Goal: Find specific page/section: Find specific page/section

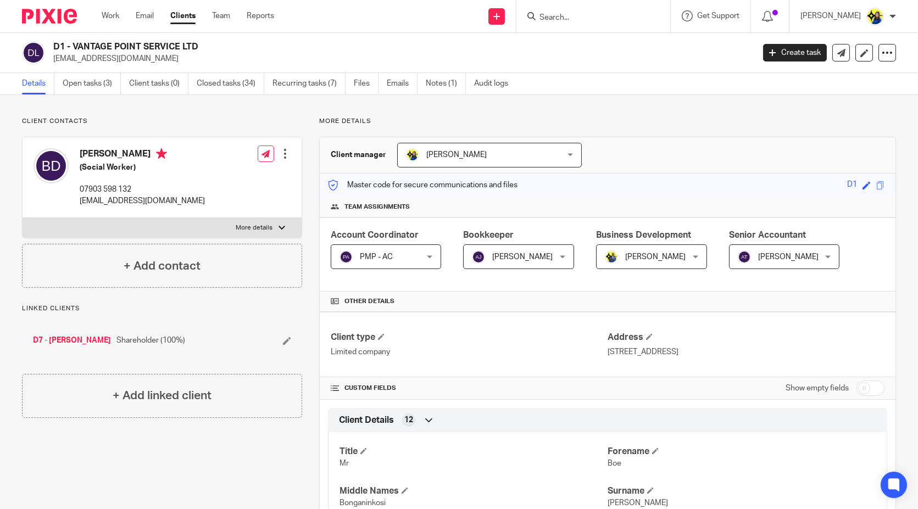
click at [626, 19] on input "Search" at bounding box center [587, 18] width 99 height 10
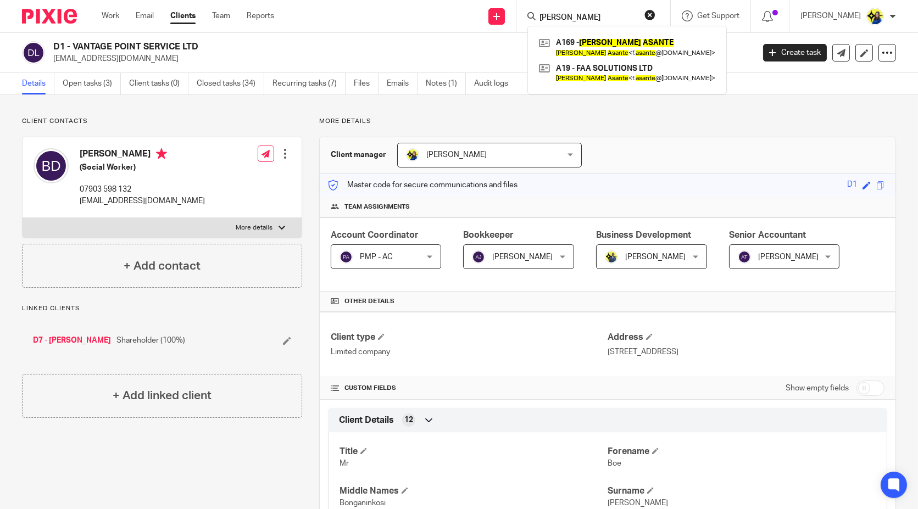
type input "[PERSON_NAME]"
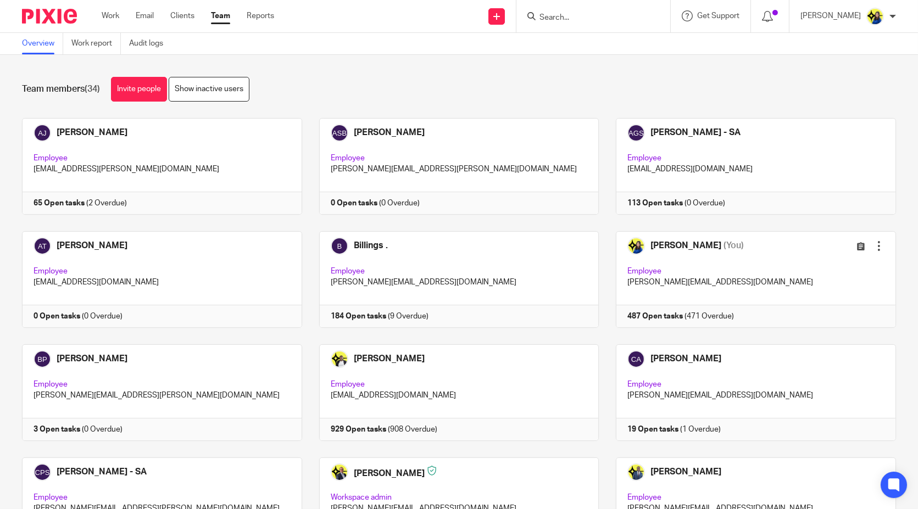
drag, startPoint x: 328, startPoint y: 75, endPoint x: 338, endPoint y: 79, distance: 10.4
click at [330, 75] on div "Team members (34) Invite people Show inactive users Invite team members Add inv…" at bounding box center [459, 282] width 918 height 454
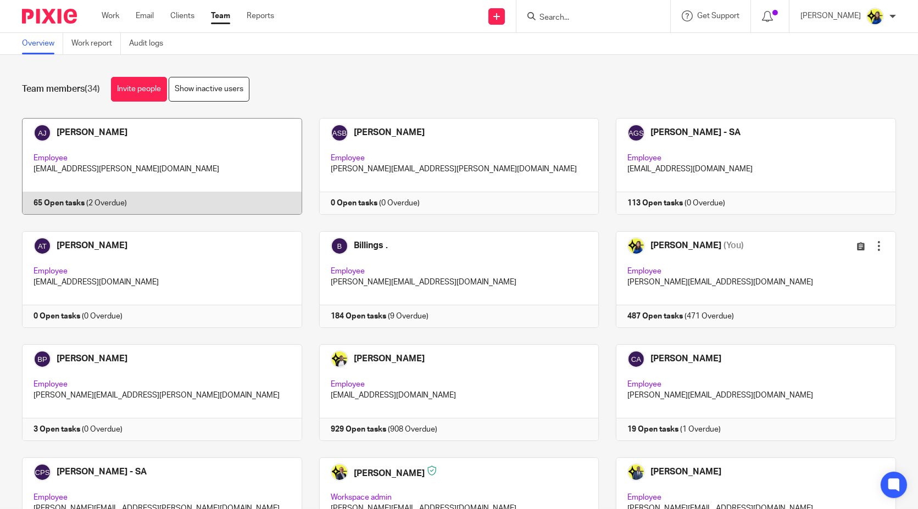
click at [188, 158] on link at bounding box center [153, 166] width 297 height 97
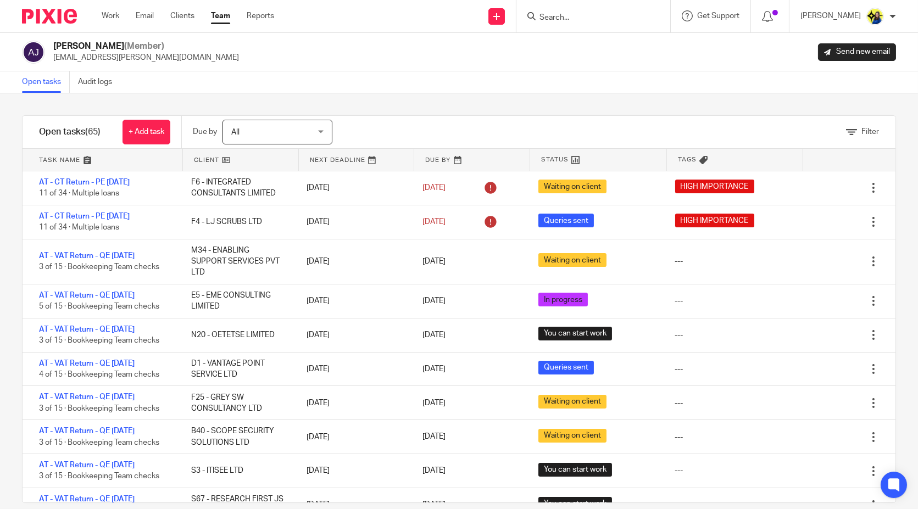
click at [610, 19] on input "Search" at bounding box center [587, 18] width 99 height 10
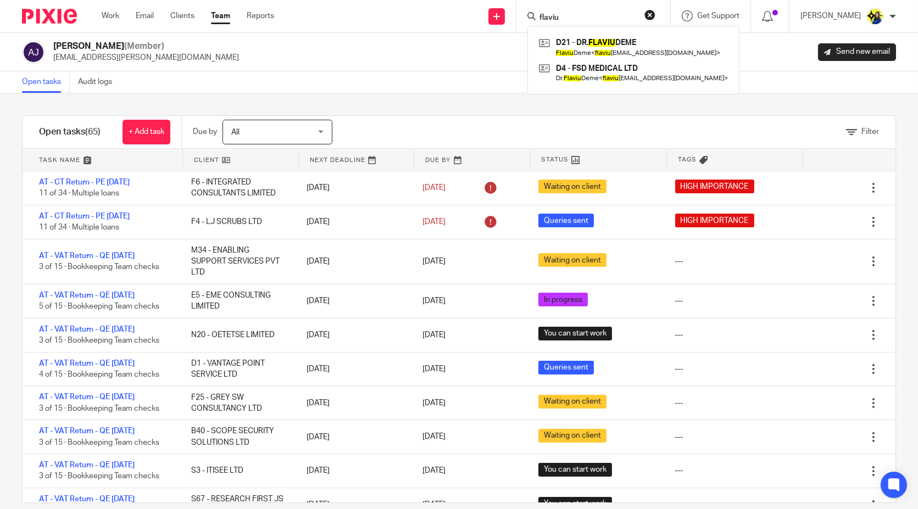
type input "flaviu"
drag, startPoint x: 602, startPoint y: 12, endPoint x: 485, endPoint y: 19, distance: 116.7
click at [494, 20] on div "Send new email Create task Add client Request signature flaviu D21 - DR. FLAVIU…" at bounding box center [605, 16] width 628 height 32
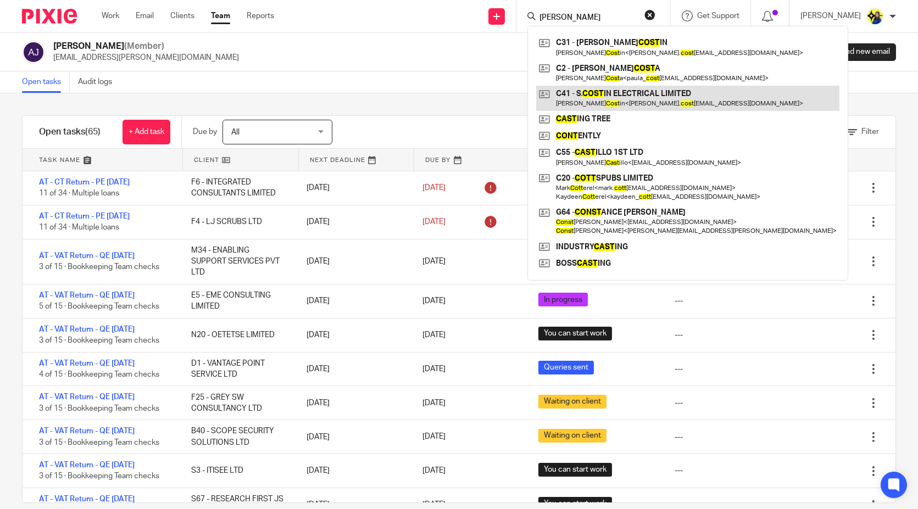
type input "sam cost"
click at [612, 103] on link at bounding box center [687, 98] width 303 height 25
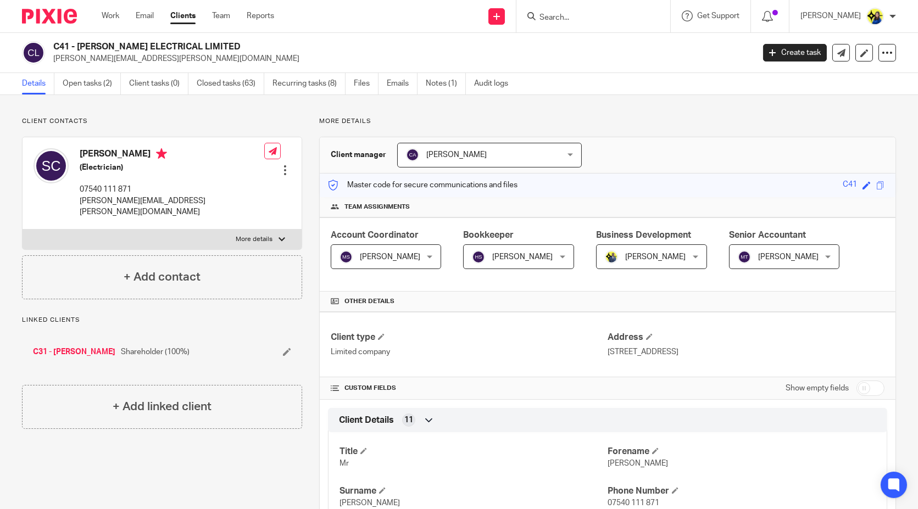
click at [612, 16] on input "Search" at bounding box center [587, 18] width 99 height 10
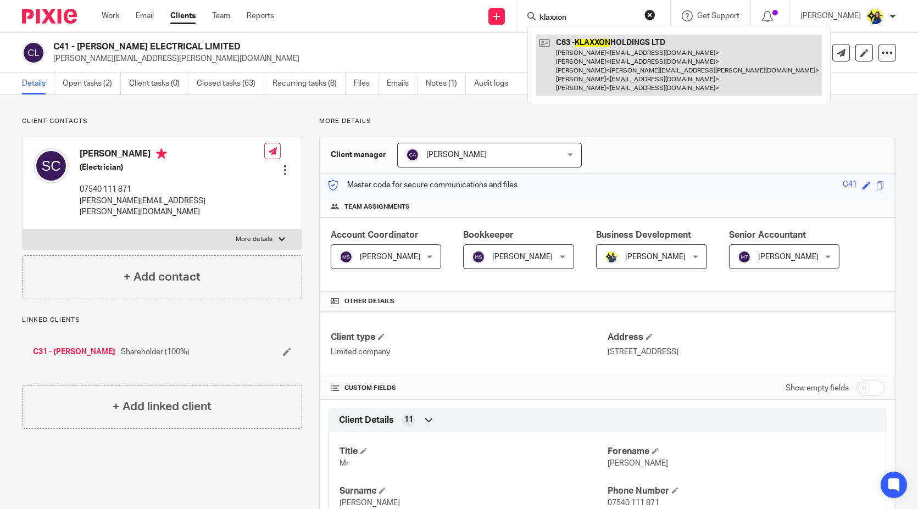
type input "klaxxon"
click at [634, 57] on link at bounding box center [679, 65] width 286 height 61
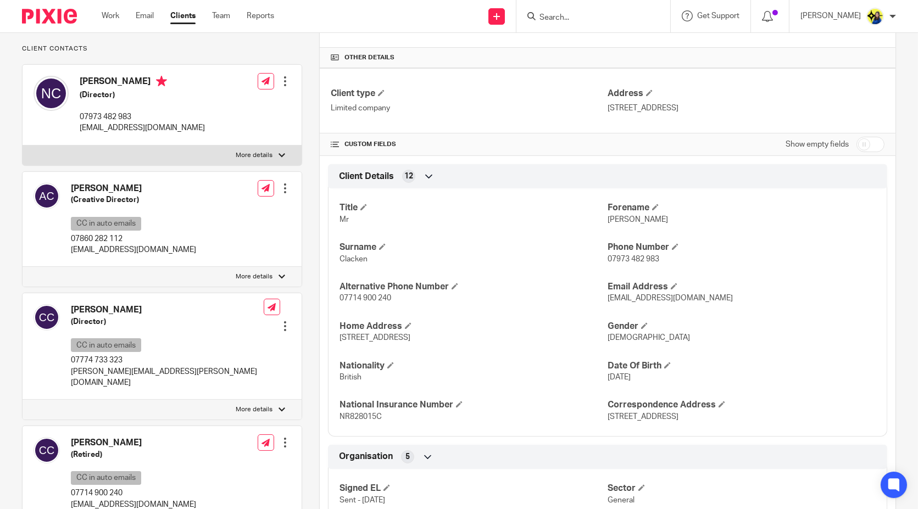
scroll to position [488, 0]
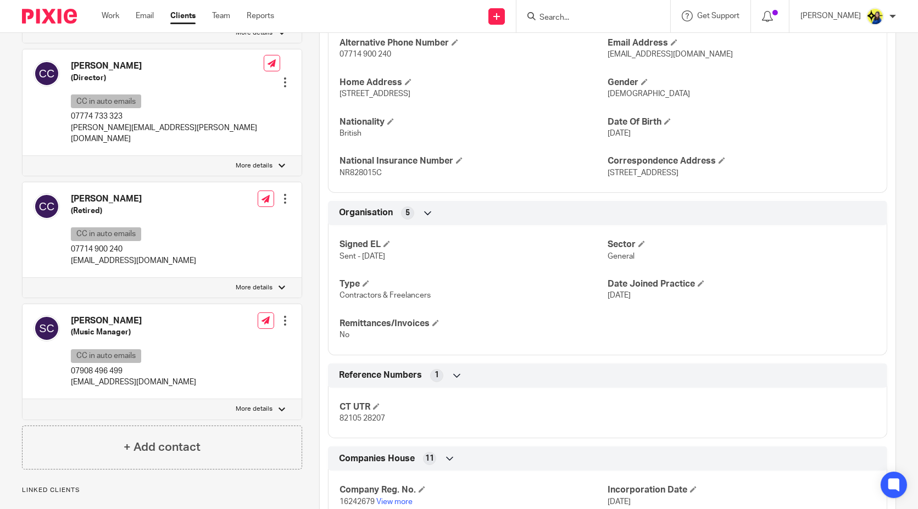
click at [593, 14] on input "Search" at bounding box center [587, 18] width 99 height 10
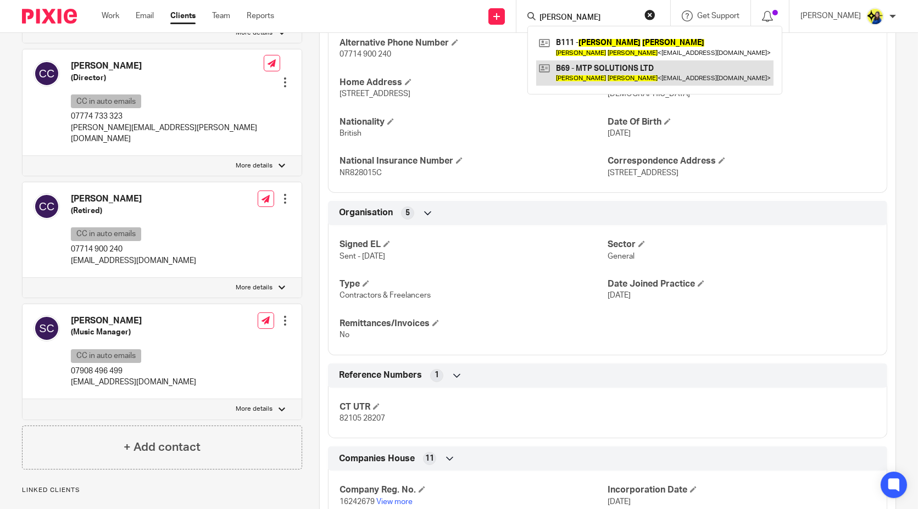
type input "paula bowen"
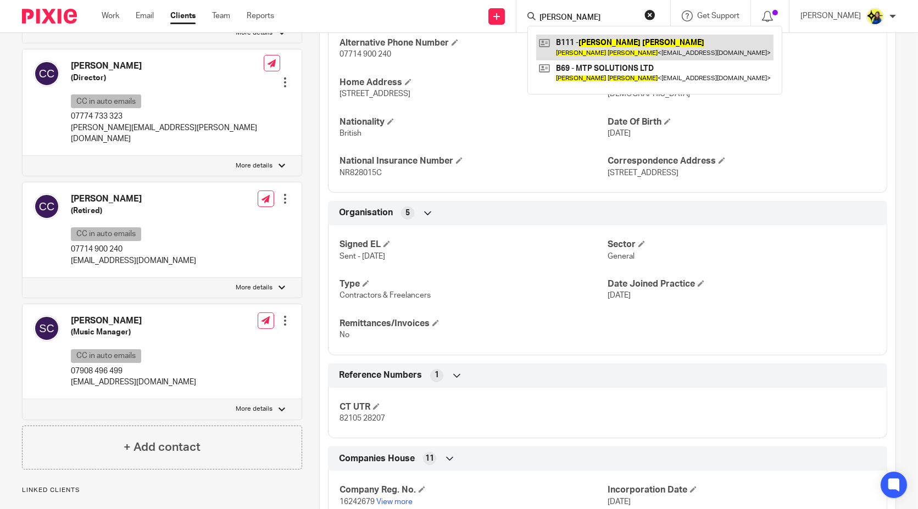
click at [613, 38] on link at bounding box center [654, 47] width 237 height 25
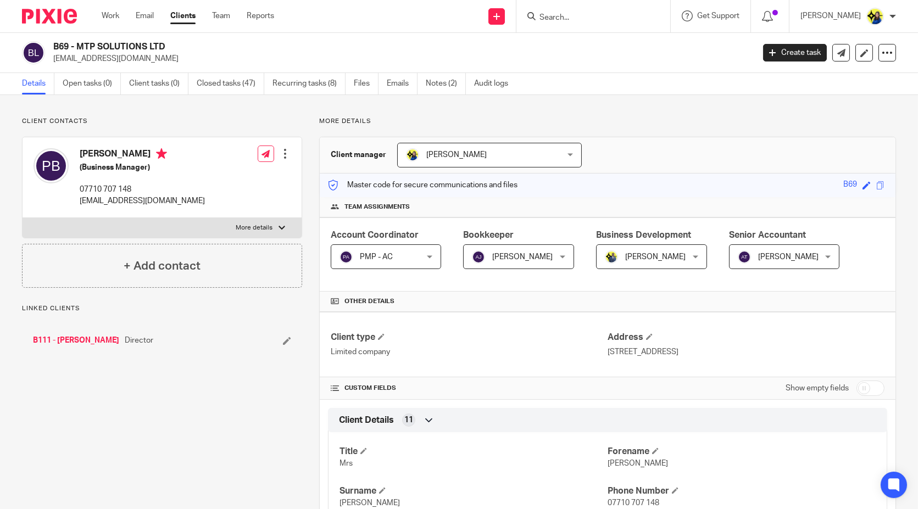
drag, startPoint x: 131, startPoint y: 114, endPoint x: 364, endPoint y: 95, distance: 233.2
click at [432, 85] on link "Notes (2)" at bounding box center [446, 83] width 40 height 21
click at [90, 86] on link "Open tasks (4)" at bounding box center [92, 83] width 58 height 21
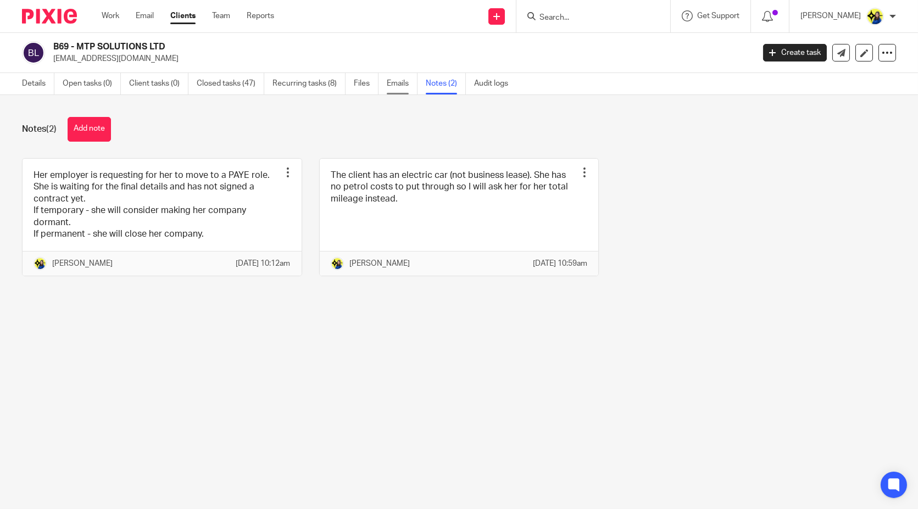
click at [407, 82] on link "Emails" at bounding box center [402, 83] width 31 height 21
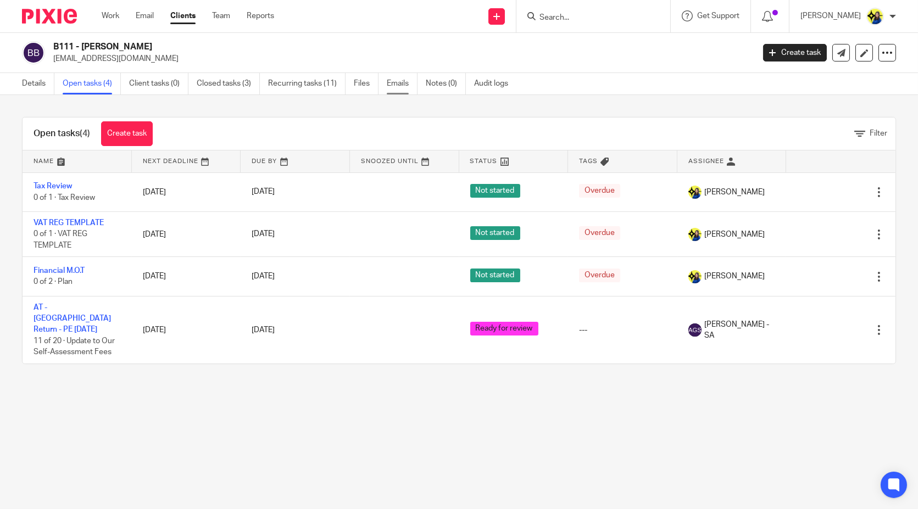
click at [410, 84] on link "Emails" at bounding box center [402, 83] width 31 height 21
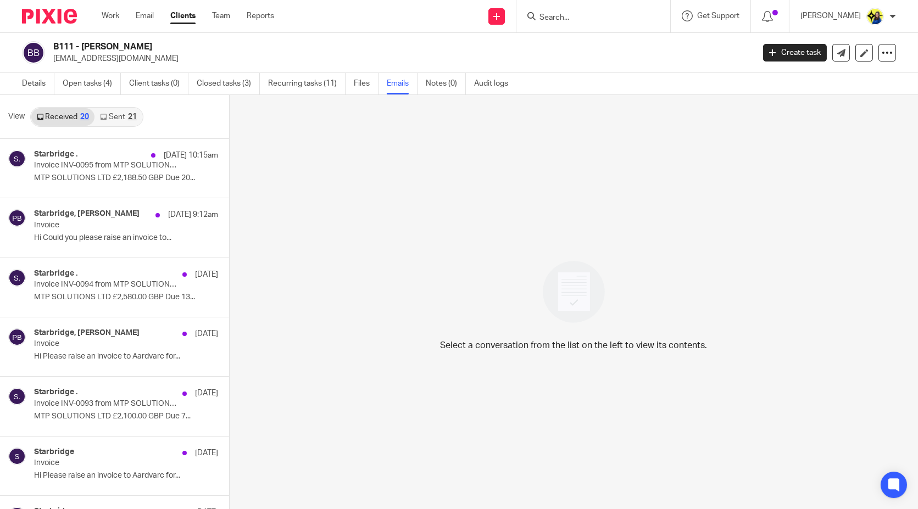
click at [108, 110] on link "Sent 21" at bounding box center [118, 117] width 47 height 18
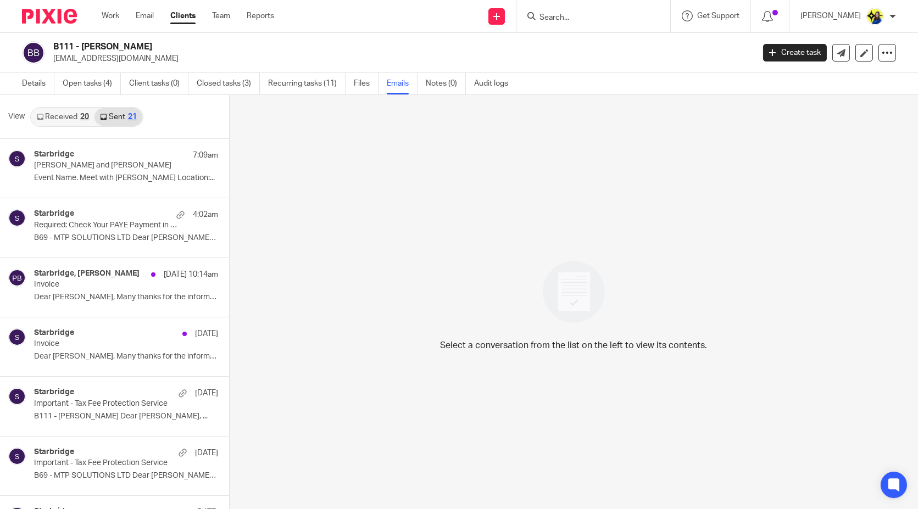
scroll to position [1, 0]
click at [117, 118] on link "Sent 21" at bounding box center [118, 116] width 47 height 18
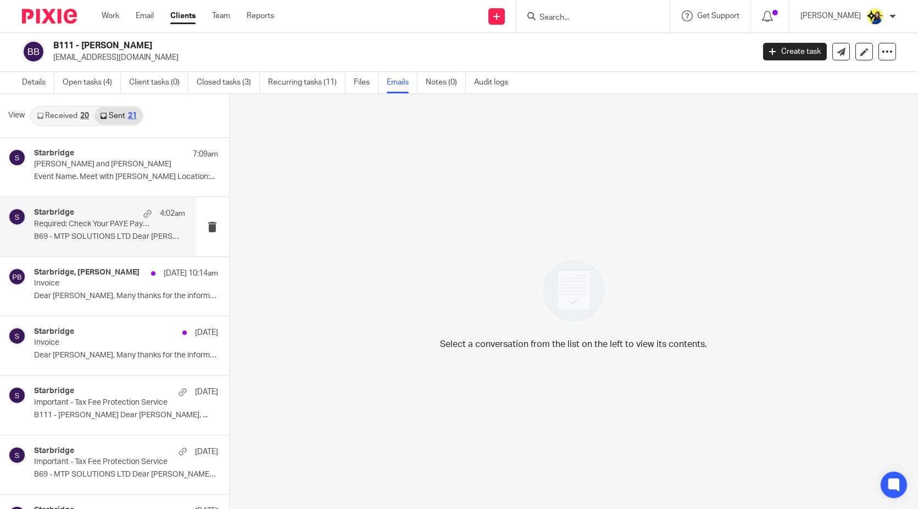
click at [124, 228] on div "Starbridge 4:02am Required: Check Your PAYE Payment in BrightPay Portal B69 - M…" at bounding box center [109, 226] width 151 height 37
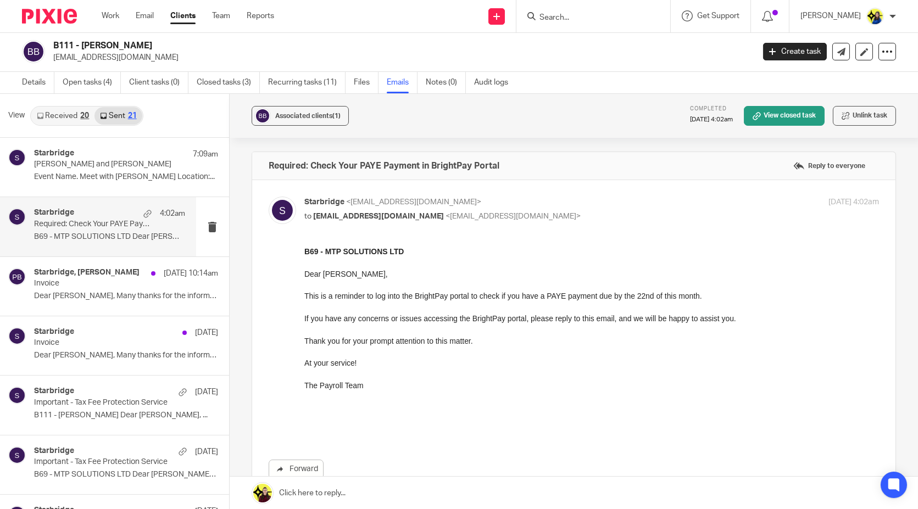
scroll to position [0, 0]
click at [34, 84] on link "Details" at bounding box center [38, 82] width 32 height 21
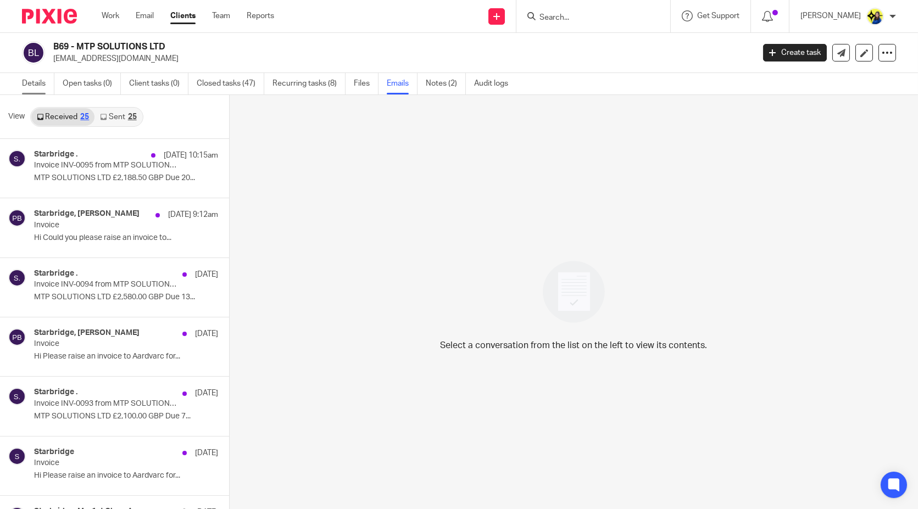
click at [43, 84] on link "Details" at bounding box center [38, 83] width 32 height 21
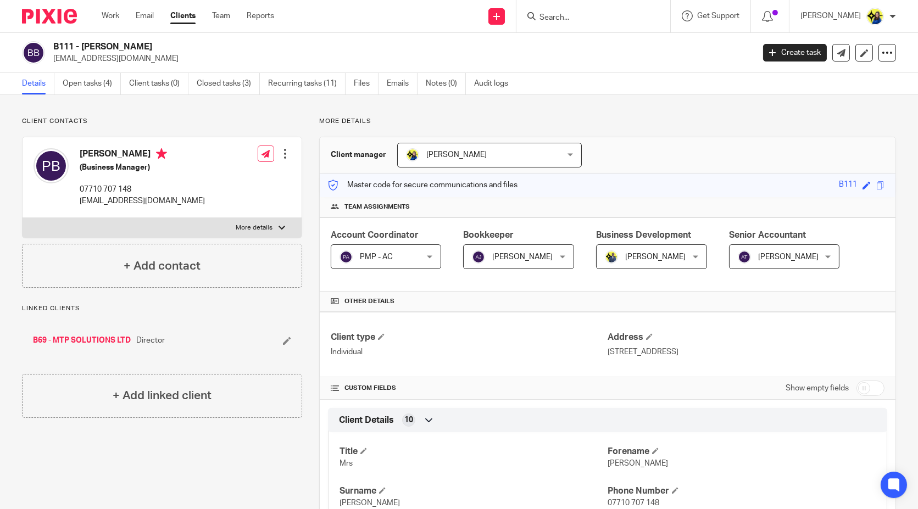
click at [123, 112] on div "Client contacts [PERSON_NAME] (Business Manager) 07710 707 148 [EMAIL_ADDRESS][…" at bounding box center [459, 519] width 918 height 848
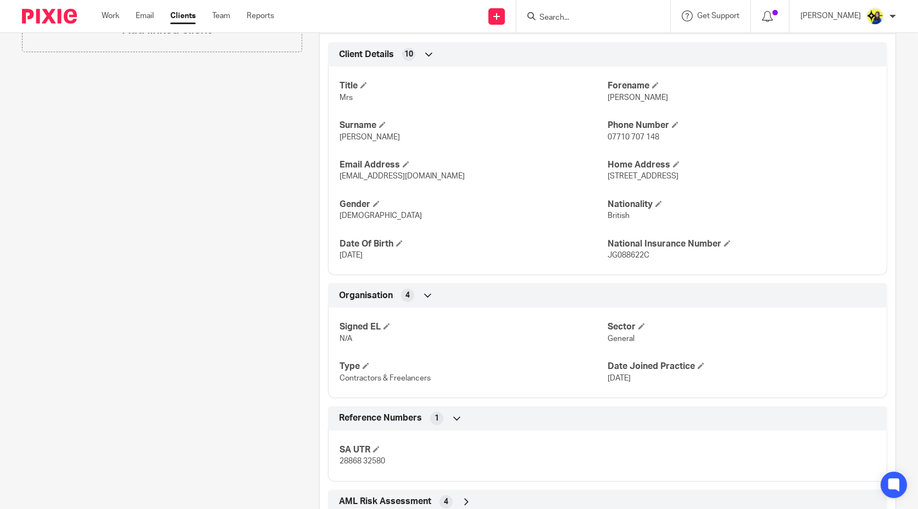
scroll to position [431, 0]
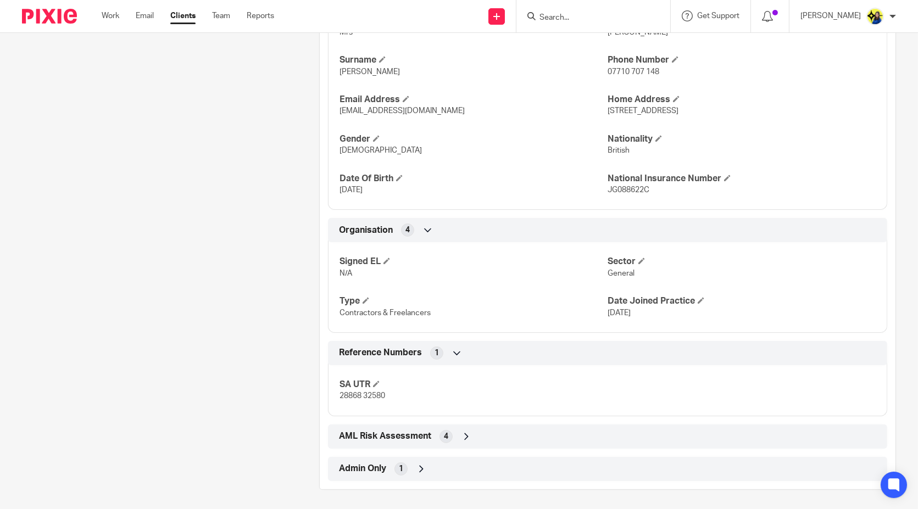
click at [235, 178] on div "Client contacts [PERSON_NAME] (Business Manager) 07710 707 148 [EMAIL_ADDRESS][…" at bounding box center [153, 88] width 297 height 804
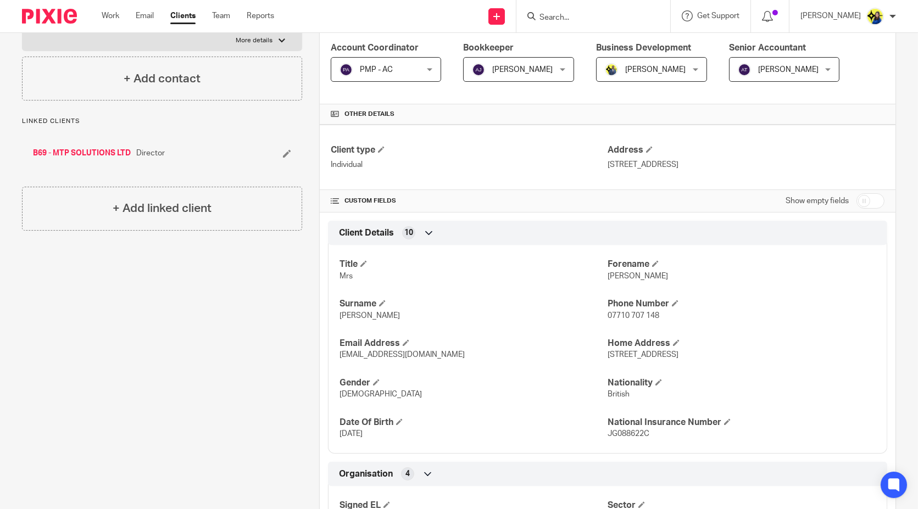
scroll to position [4, 0]
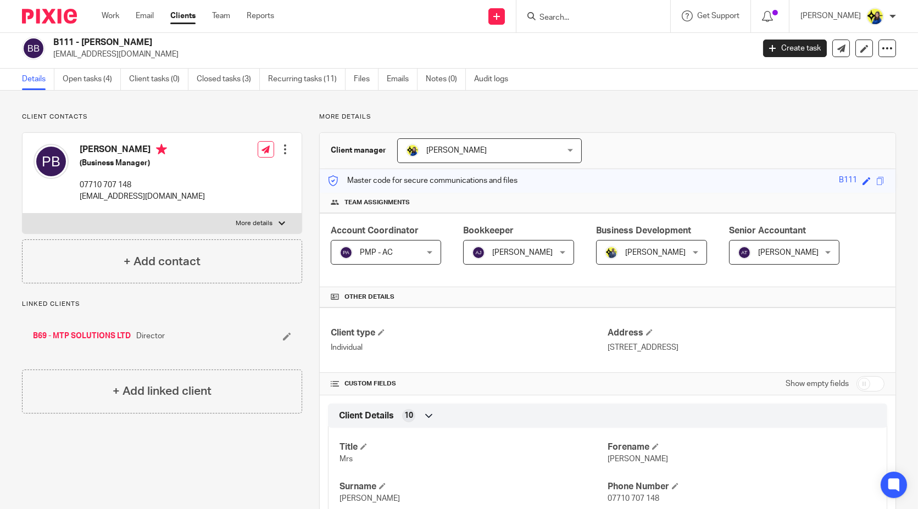
click at [860, 384] on input "checkbox" at bounding box center [871, 383] width 28 height 15
checkbox input "true"
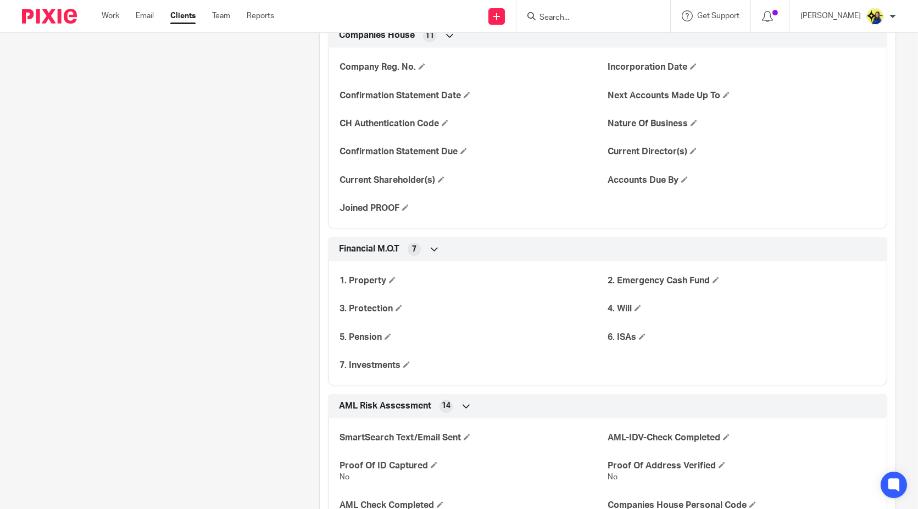
scroll to position [1225, 0]
